Goal: Information Seeking & Learning: Compare options

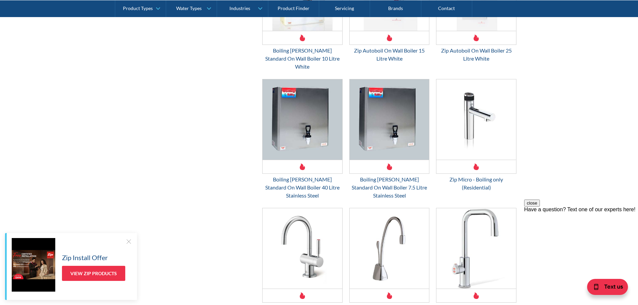
scroll to position [937, 0]
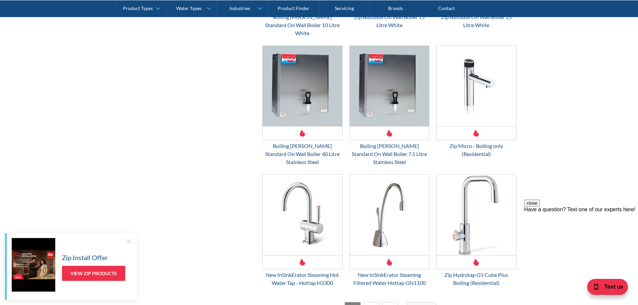
click at [418, 305] on div "Next" at bounding box center [419, 308] width 10 height 7
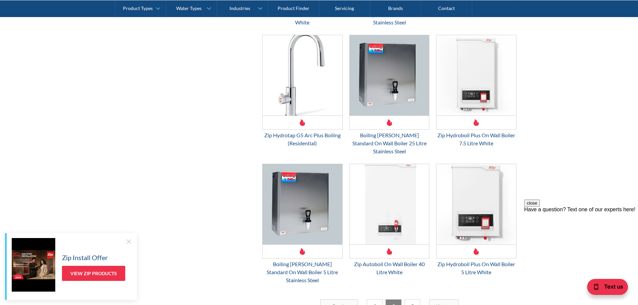
scroll to position [892, 0]
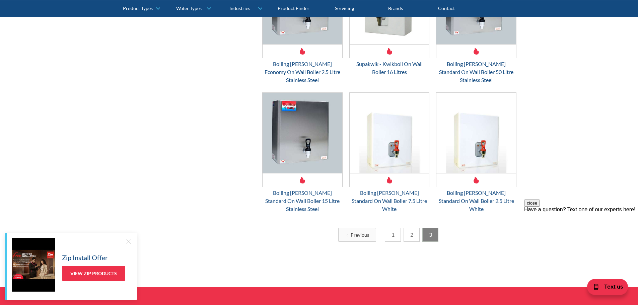
scroll to position [356, 0]
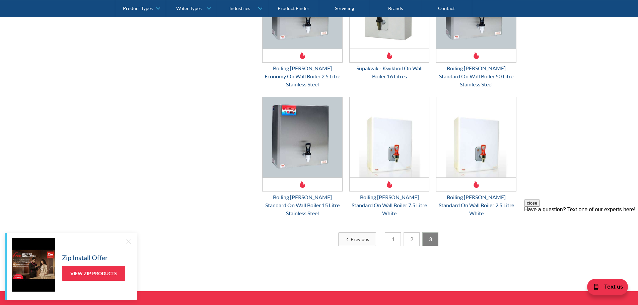
click at [410, 232] on link "2" at bounding box center [411, 239] width 16 height 14
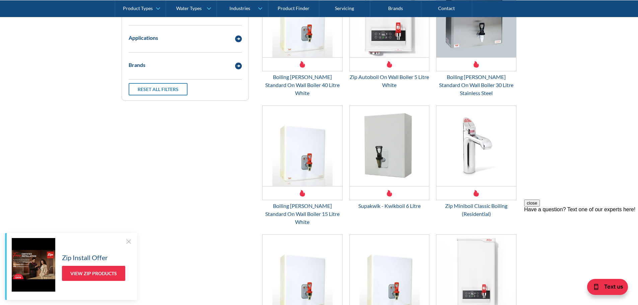
scroll to position [223, 0]
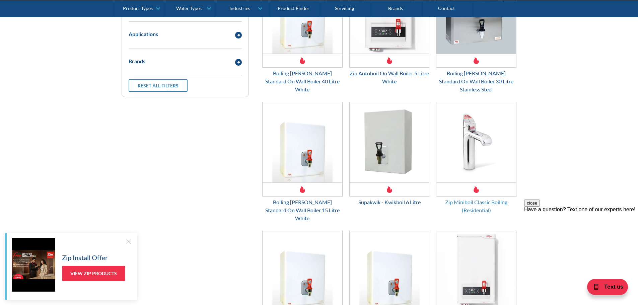
click at [467, 198] on div "Zip Miniboil Classic Boiling (Residential)" at bounding box center [476, 206] width 80 height 16
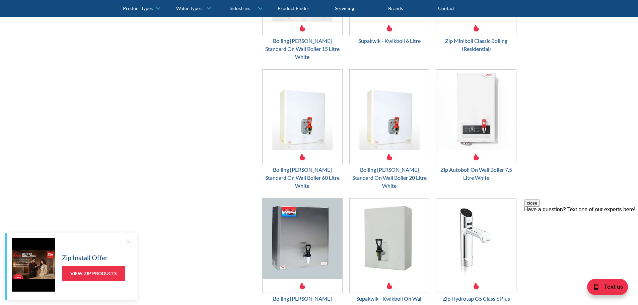
scroll to position [457, 0]
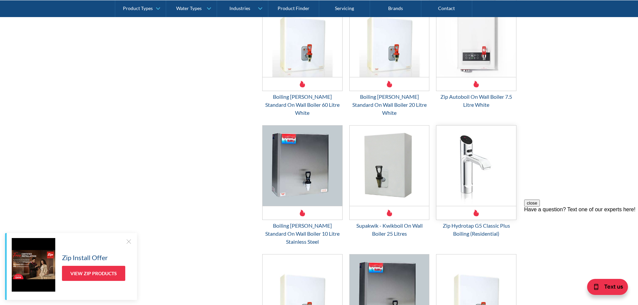
click at [463, 137] on img "Email Form 3" at bounding box center [476, 166] width 80 height 80
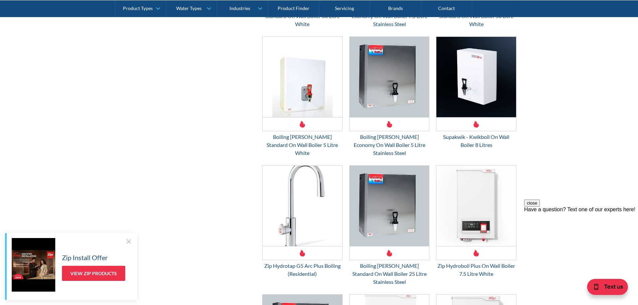
scroll to position [825, 0]
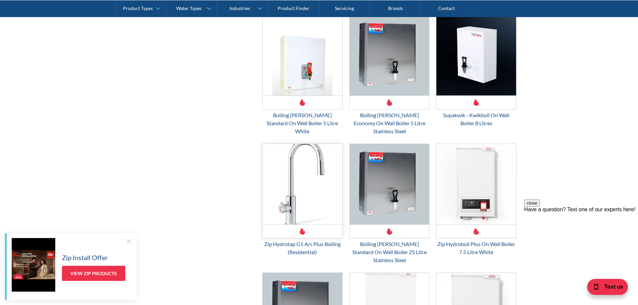
click at [293, 152] on img "Email Form 3" at bounding box center [302, 184] width 80 height 80
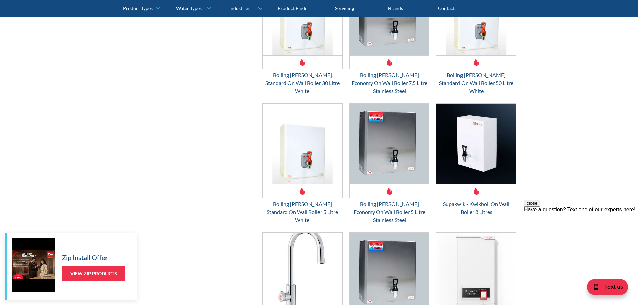
scroll to position [904, 0]
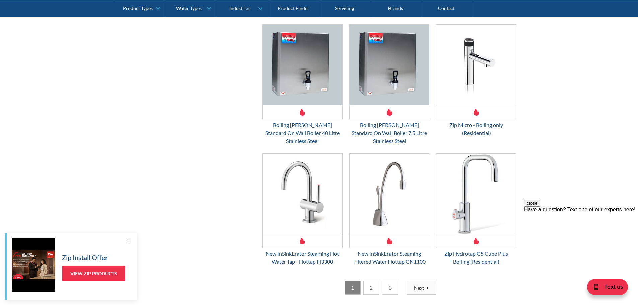
scroll to position [959, 0]
click at [308, 171] on img "Email Form 3" at bounding box center [302, 193] width 80 height 80
click at [478, 175] on img "Email Form 3" at bounding box center [476, 193] width 80 height 80
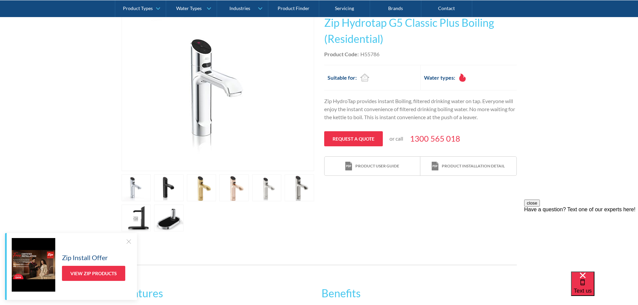
scroll to position [134, 0]
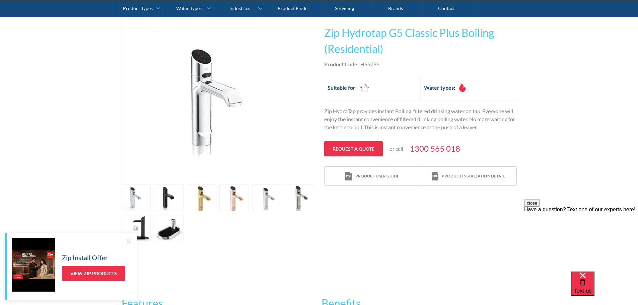
click at [151, 202] on link "open lightbox" at bounding box center [135, 197] width 29 height 27
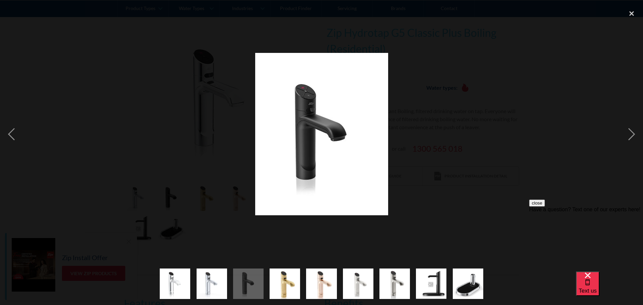
click at [430, 284] on img "show item 8 of 9" at bounding box center [431, 283] width 30 height 30
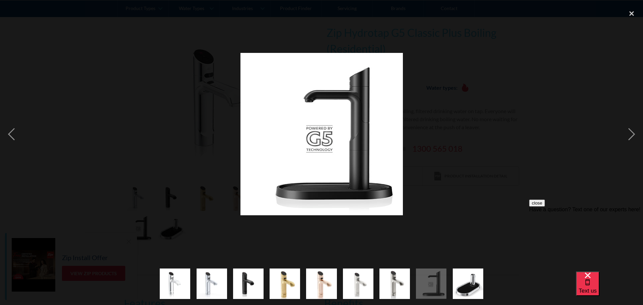
click at [470, 292] on img "show item 9 of 9" at bounding box center [468, 283] width 30 height 37
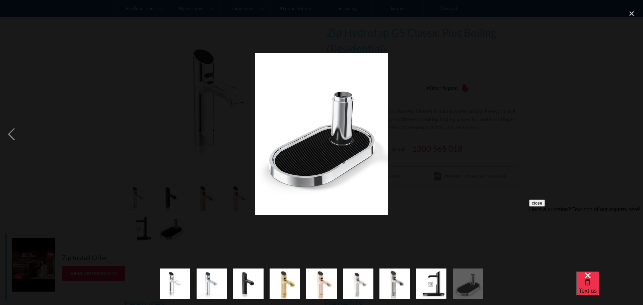
click at [404, 290] on img "show item 7 of 9" at bounding box center [394, 283] width 30 height 37
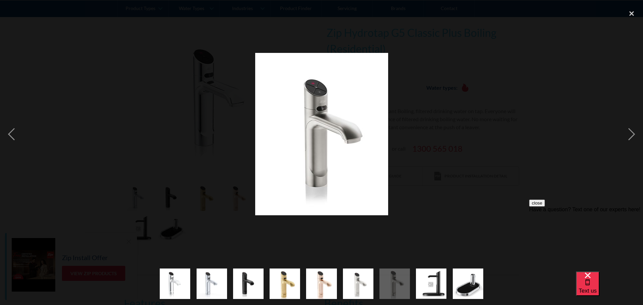
click at [364, 288] on img "show item 6 of 9" at bounding box center [358, 283] width 30 height 37
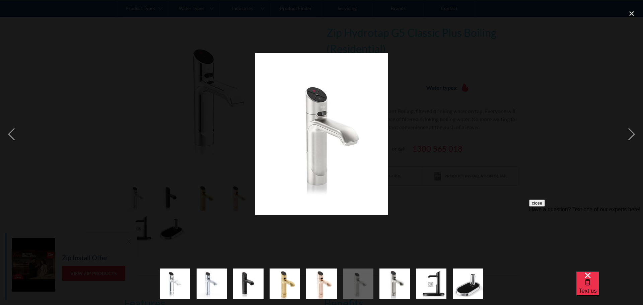
click at [328, 285] on img "show item 5 of 9" at bounding box center [321, 283] width 30 height 37
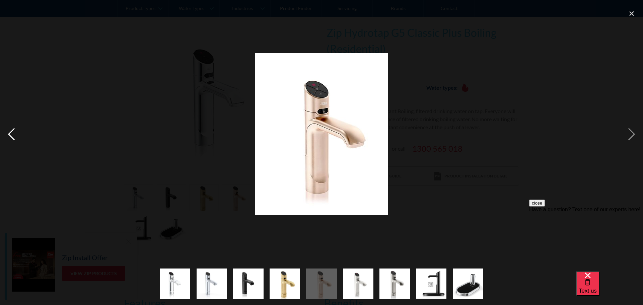
click at [14, 131] on div "previous image" at bounding box center [11, 134] width 23 height 256
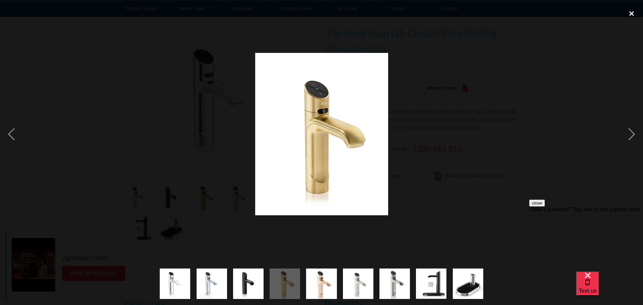
click at [635, 13] on div "close lightbox" at bounding box center [631, 13] width 23 height 15
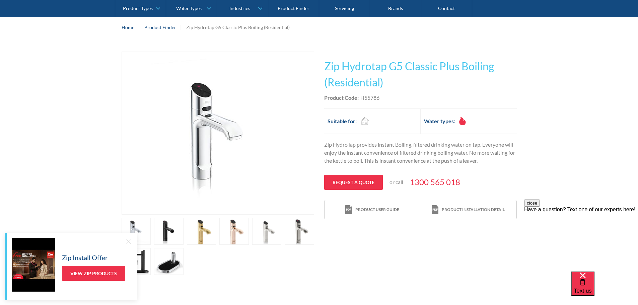
scroll to position [67, 0]
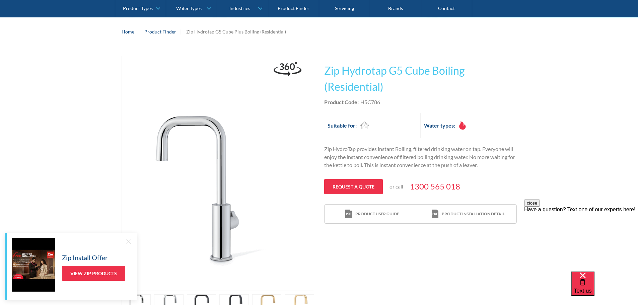
scroll to position [33, 0]
